Goal: Use online tool/utility: Utilize a website feature to perform a specific function

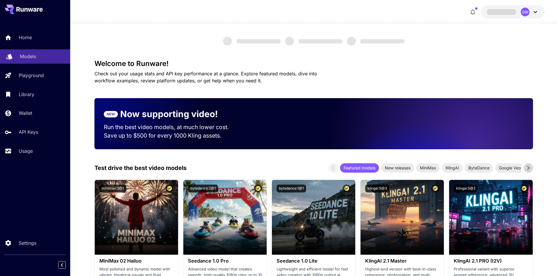
click at [38, 56] on div "Models" at bounding box center [43, 56] width 46 height 7
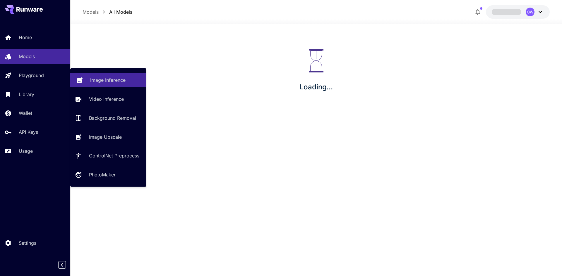
click at [82, 75] on link "Image Inference" at bounding box center [108, 80] width 76 height 14
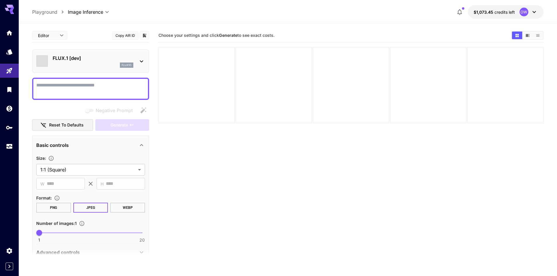
click at [140, 66] on div "FLUX.1 [dev] flux1d" at bounding box center [90, 61] width 109 height 18
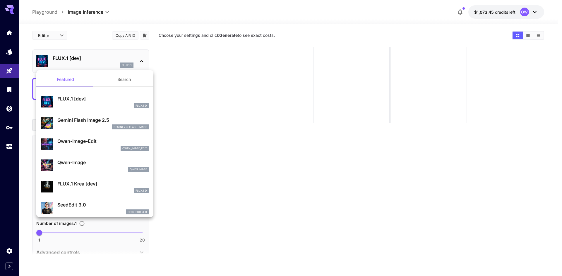
click at [131, 121] on p "Gemini Flash Image 2.5" at bounding box center [102, 120] width 91 height 7
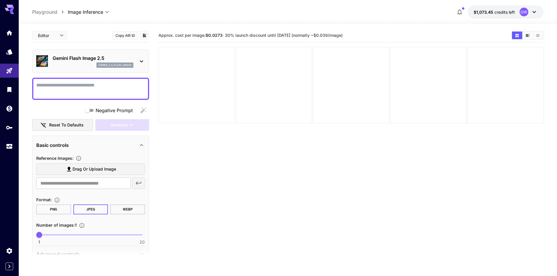
click at [179, 90] on div at bounding box center [197, 85] width 76 height 76
click at [122, 83] on textarea "Negative Prompt" at bounding box center [90, 89] width 109 height 14
